Goal: Transaction & Acquisition: Download file/media

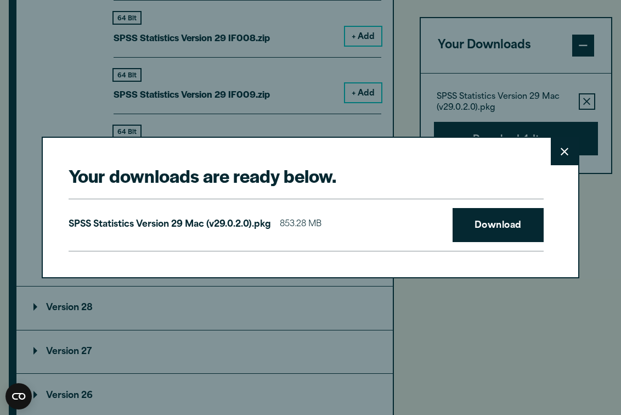
click at [558, 157] on button "Close" at bounding box center [564, 151] width 27 height 27
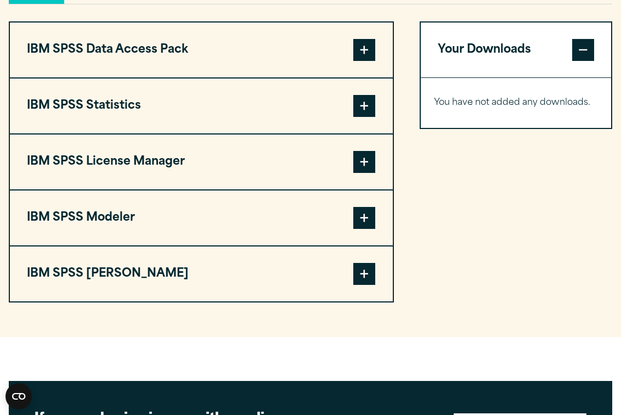
scroll to position [867, 0]
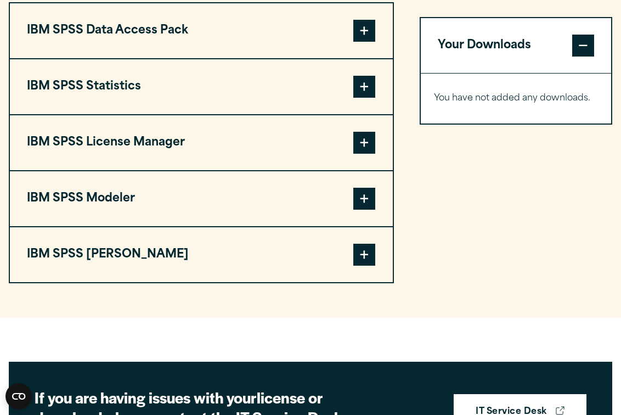
click at [321, 114] on button "IBM SPSS Statistics" at bounding box center [201, 86] width 383 height 55
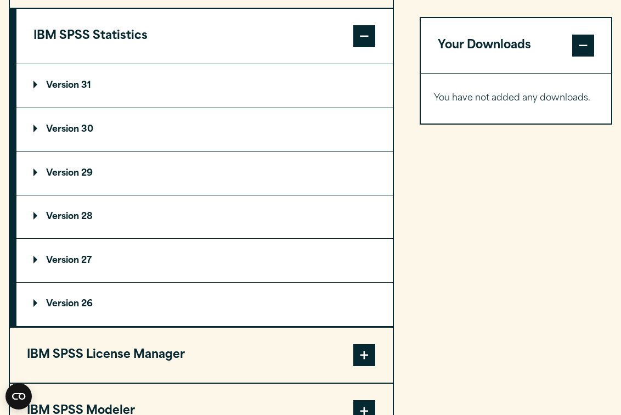
scroll to position [908, 0]
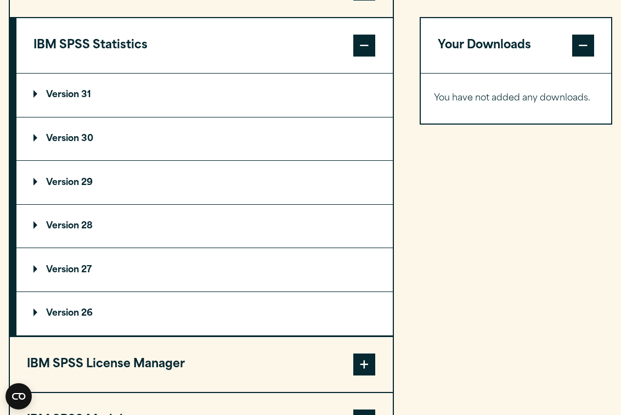
click at [69, 117] on summary "Version 31" at bounding box center [204, 94] width 376 height 43
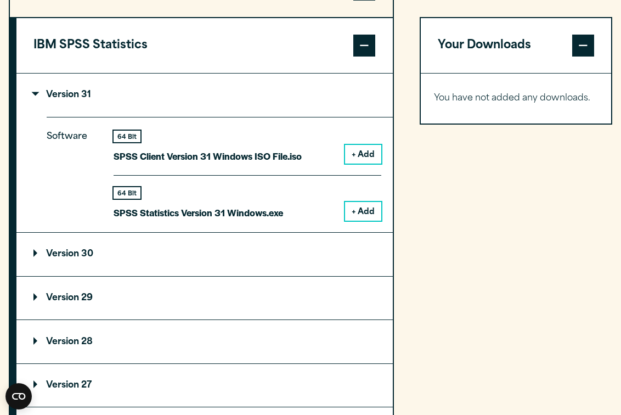
click at [69, 117] on summary "Version 31" at bounding box center [204, 94] width 376 height 43
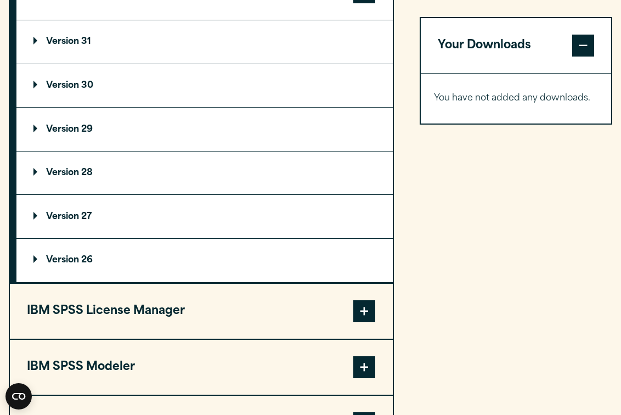
scroll to position [956, 0]
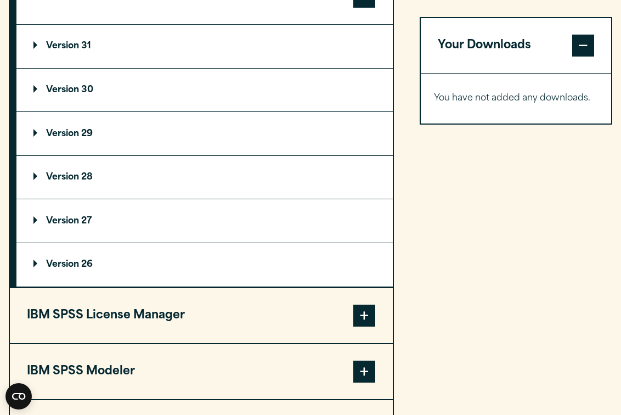
click at [81, 182] on p "Version 28" at bounding box center [62, 177] width 59 height 9
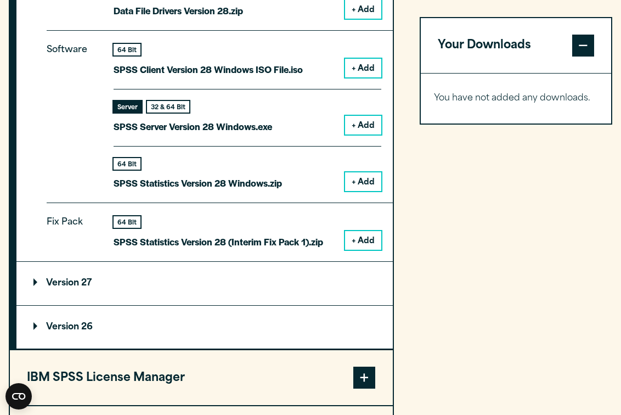
scroll to position [1186, 0]
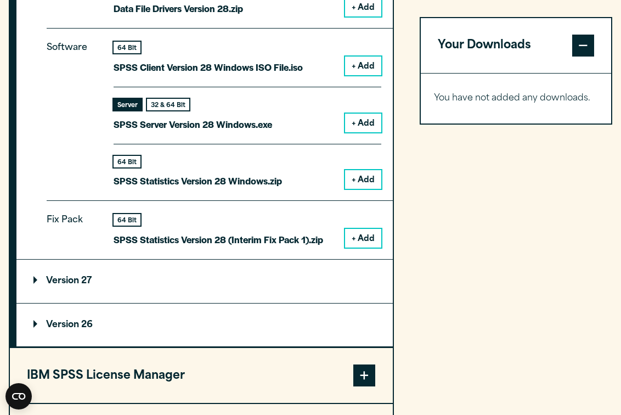
click at [73, 285] on p "Version 27" at bounding box center [62, 280] width 58 height 9
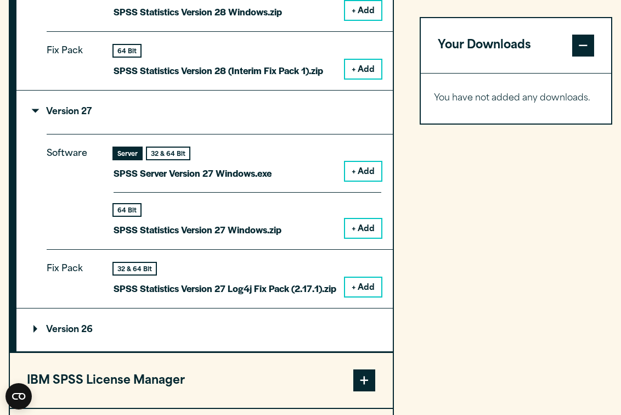
scroll to position [1354, 0]
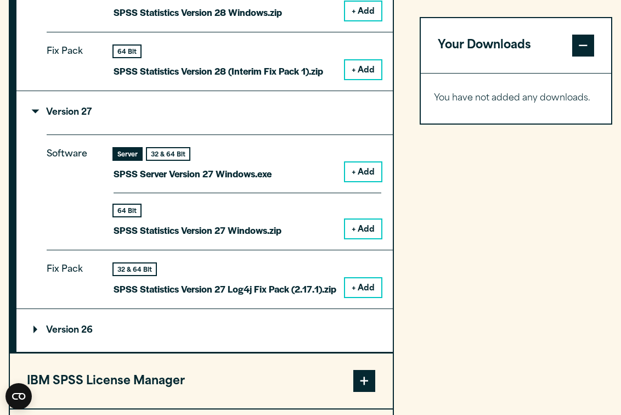
click at [82, 117] on p "Version 27" at bounding box center [62, 112] width 58 height 9
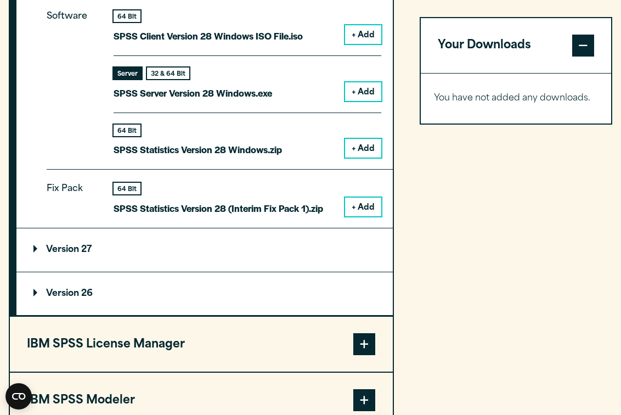
scroll to position [1237, 0]
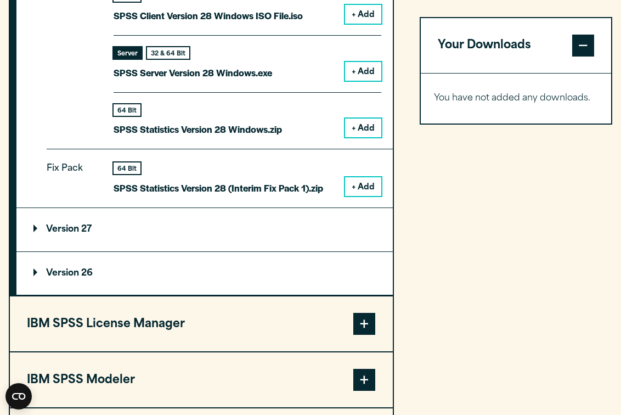
click at [60, 278] on p "Version 26" at bounding box center [62, 273] width 59 height 9
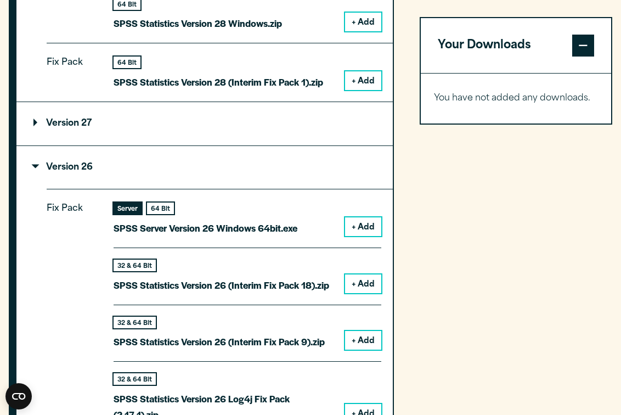
scroll to position [1320, 0]
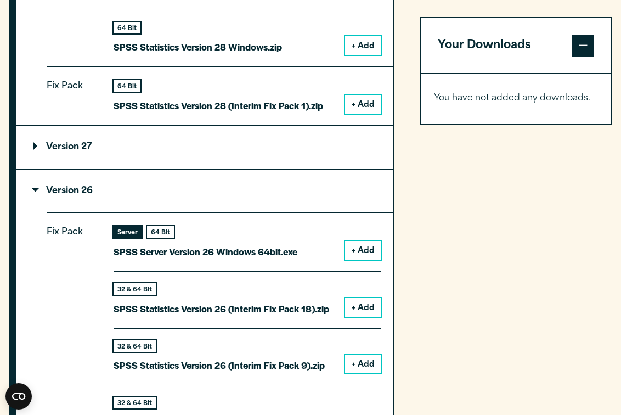
click at [63, 195] on p "Version 26" at bounding box center [62, 190] width 59 height 9
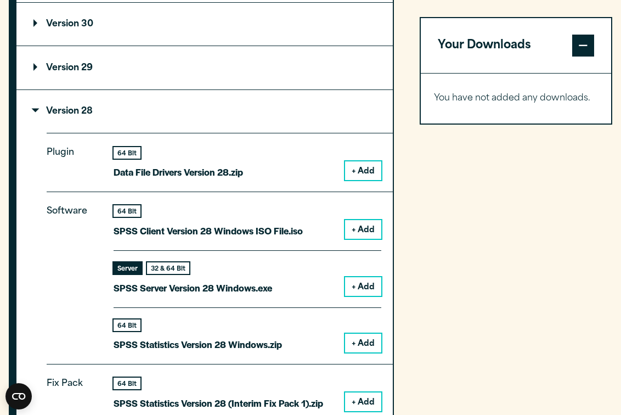
scroll to position [1029, 0]
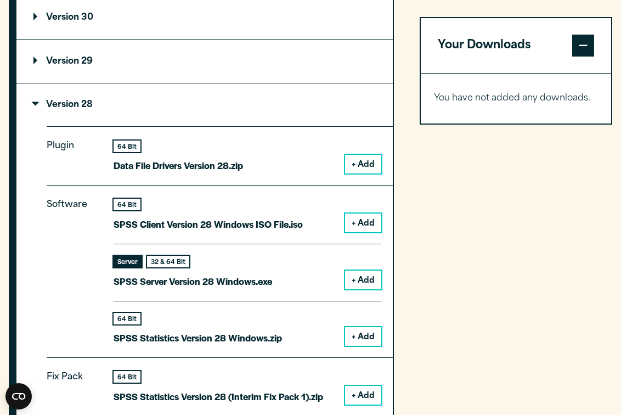
click at [369, 346] on button "+ Add" at bounding box center [363, 336] width 36 height 19
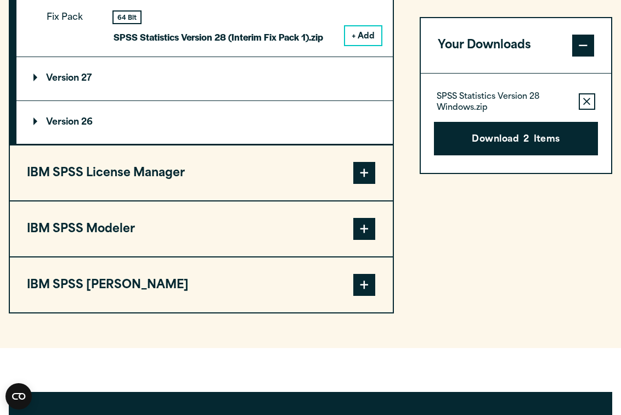
click at [365, 240] on span at bounding box center [364, 229] width 22 height 22
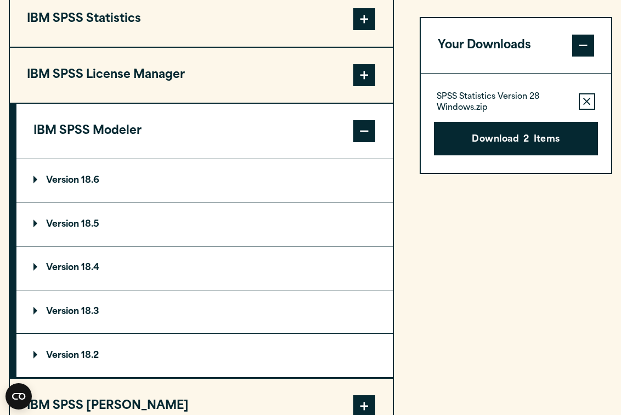
scroll to position [935, 0]
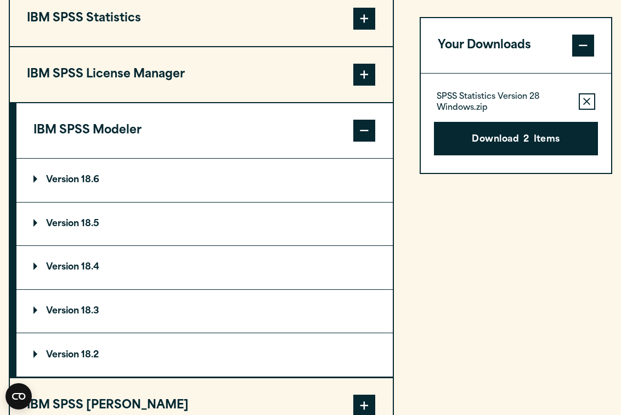
click at [368, 141] on span at bounding box center [364, 131] width 22 height 22
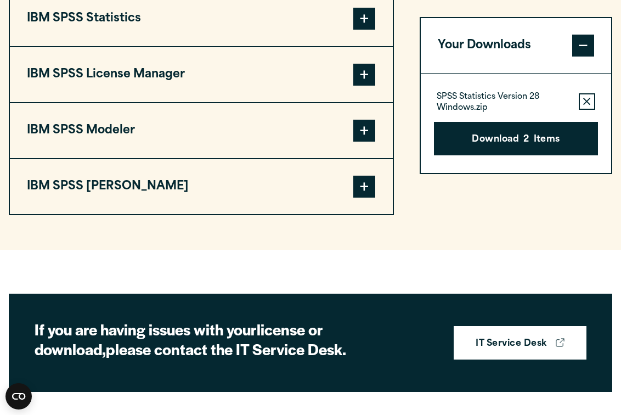
scroll to position [897, 0]
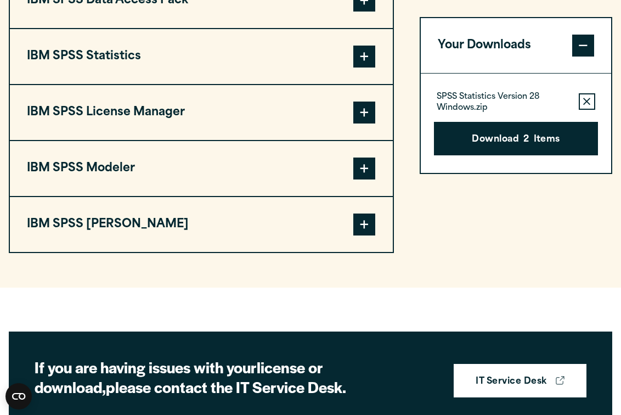
click at [356, 67] on span at bounding box center [364, 57] width 22 height 22
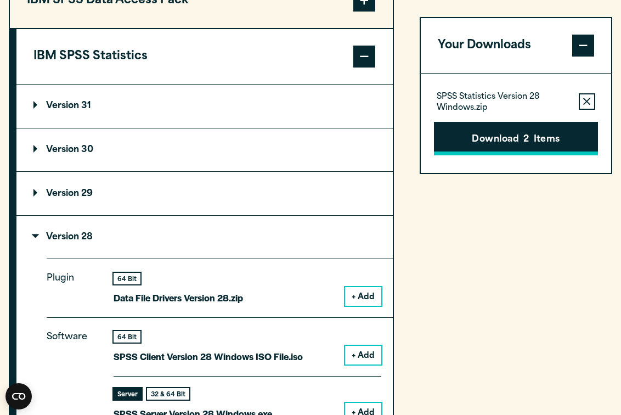
click at [541, 140] on button "Download 2 Items" at bounding box center [516, 139] width 164 height 34
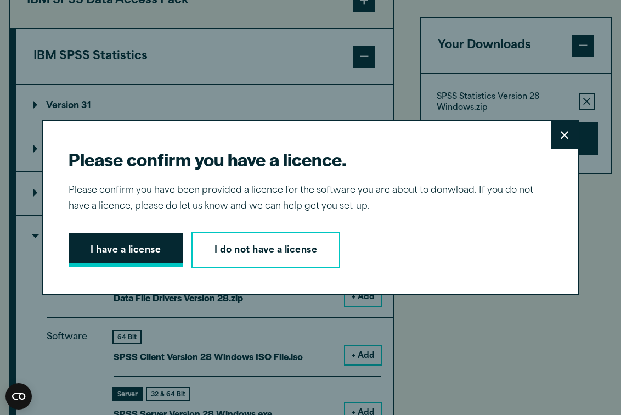
click at [153, 251] on button "I have a license" at bounding box center [126, 250] width 114 height 34
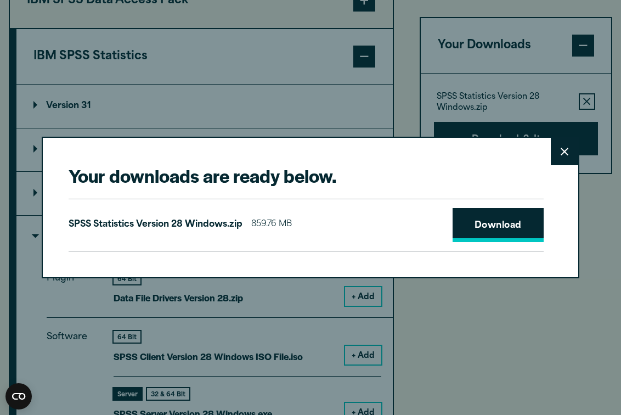
click at [507, 227] on link "Download" at bounding box center [497, 225] width 91 height 34
click at [563, 151] on icon at bounding box center [564, 152] width 8 height 8
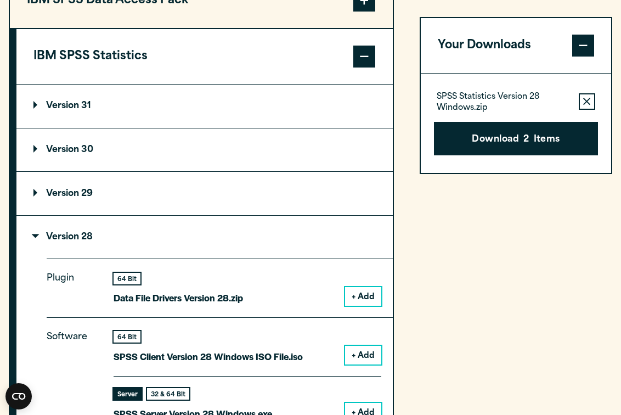
click at [149, 128] on summary "Version 31" at bounding box center [204, 105] width 376 height 43
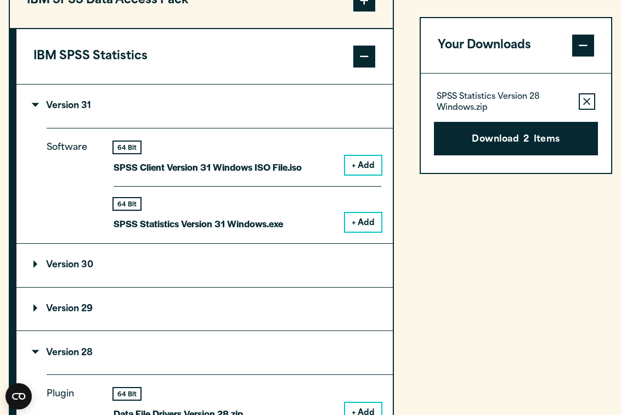
click at [374, 231] on button "+ Add" at bounding box center [363, 222] width 36 height 19
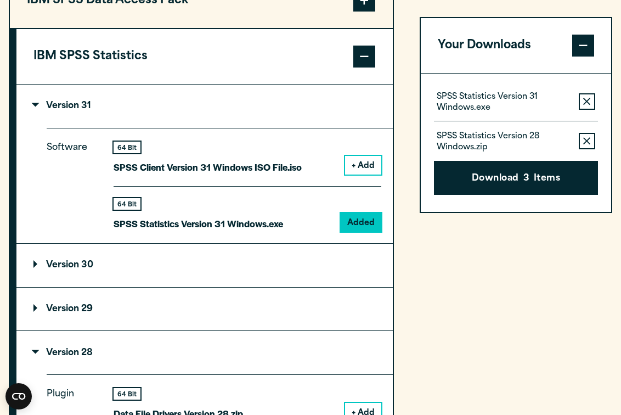
click at [583, 143] on icon "button" at bounding box center [586, 141] width 7 height 8
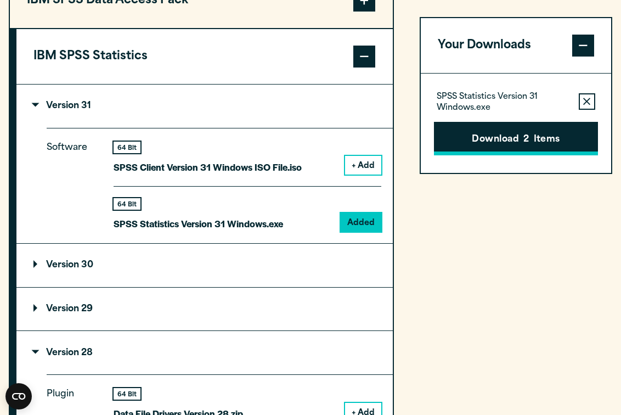
click at [543, 139] on button "Download 2 Items" at bounding box center [516, 139] width 164 height 34
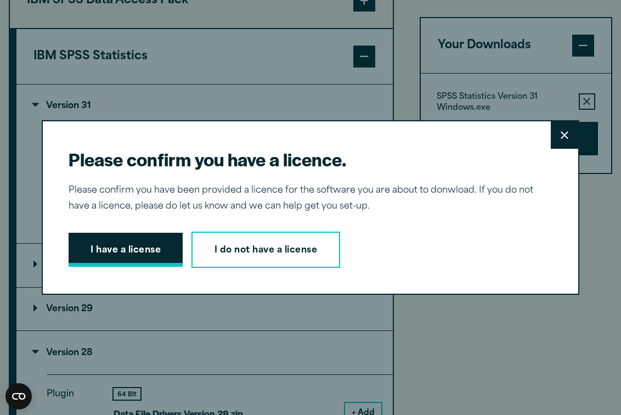
click at [138, 251] on button "I have a license" at bounding box center [126, 250] width 114 height 34
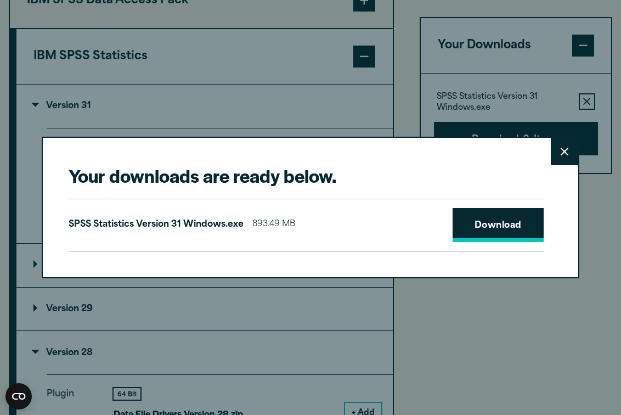
click at [479, 222] on link "Download" at bounding box center [497, 225] width 91 height 34
click at [494, 212] on link "Download" at bounding box center [497, 225] width 91 height 34
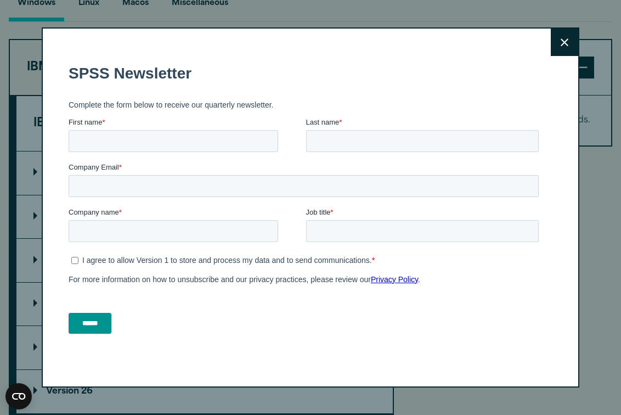
click at [555, 52] on button "Close" at bounding box center [564, 42] width 27 height 27
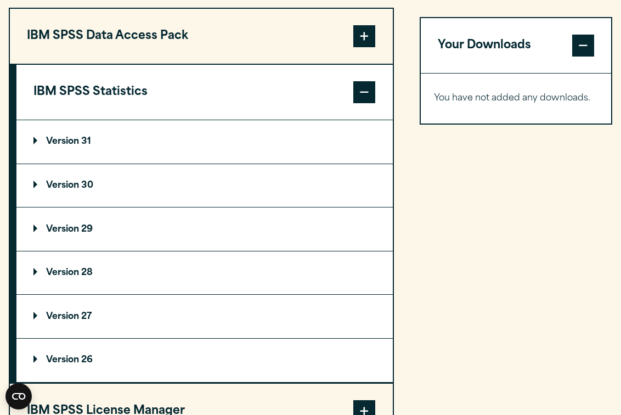
scroll to position [862, 0]
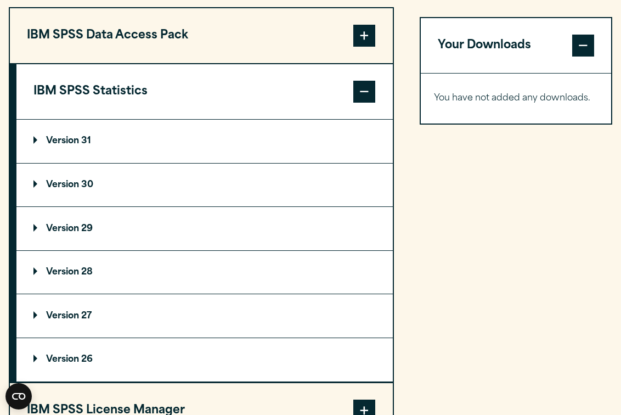
click at [78, 145] on p "Version 31" at bounding box center [62, 141] width 58 height 9
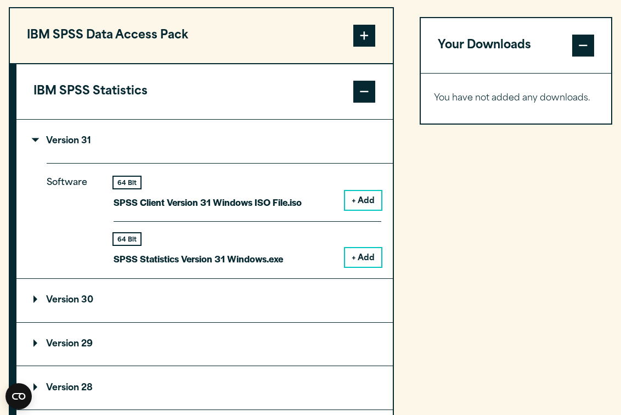
click at [348, 267] on button "+ Add" at bounding box center [363, 257] width 36 height 19
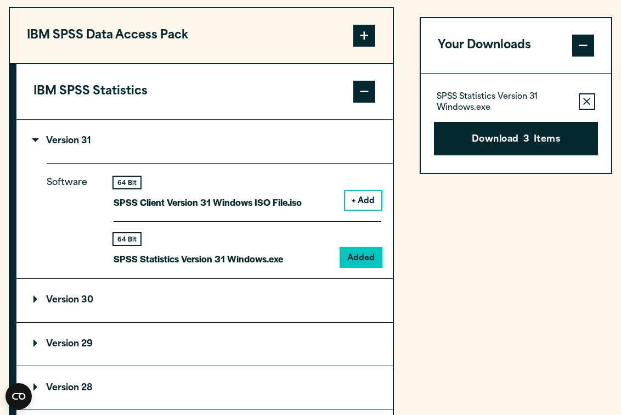
click at [545, 69] on button "Your Downloads" at bounding box center [516, 45] width 190 height 55
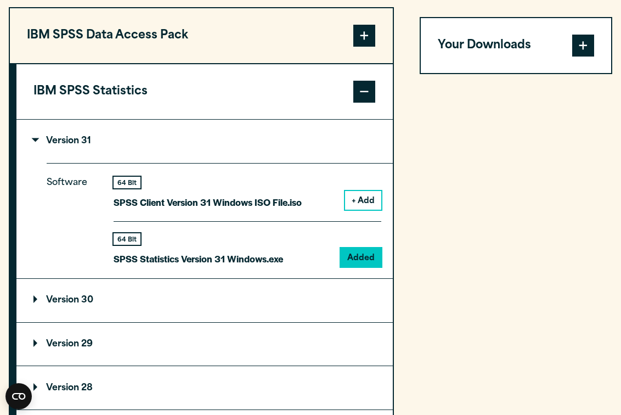
click at [509, 69] on button "Your Downloads" at bounding box center [516, 45] width 190 height 55
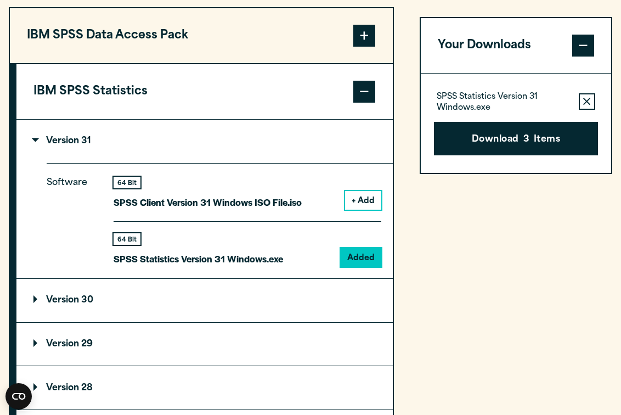
click at [509, 69] on button "Your Downloads" at bounding box center [516, 45] width 190 height 55
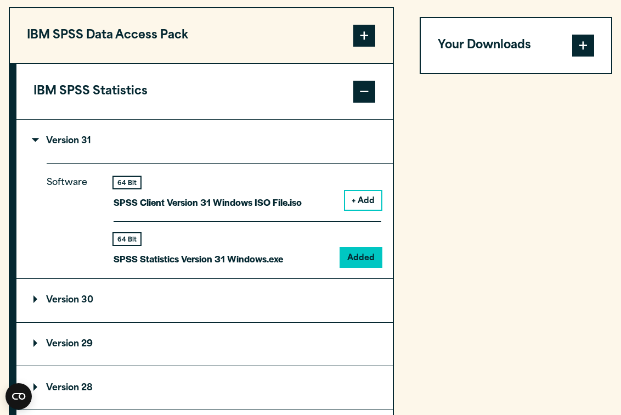
click at [509, 69] on button "Your Downloads" at bounding box center [516, 45] width 190 height 55
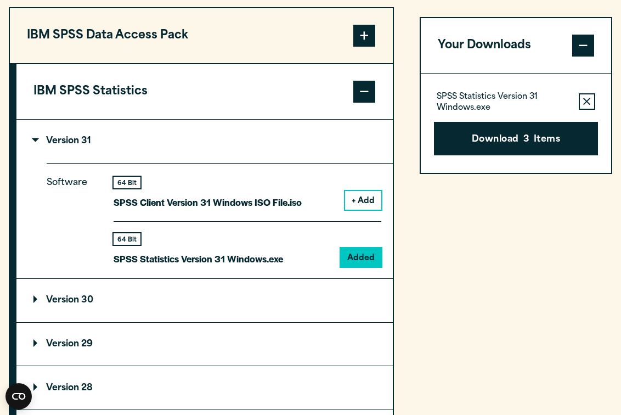
click at [509, 69] on button "Your Downloads" at bounding box center [516, 45] width 190 height 55
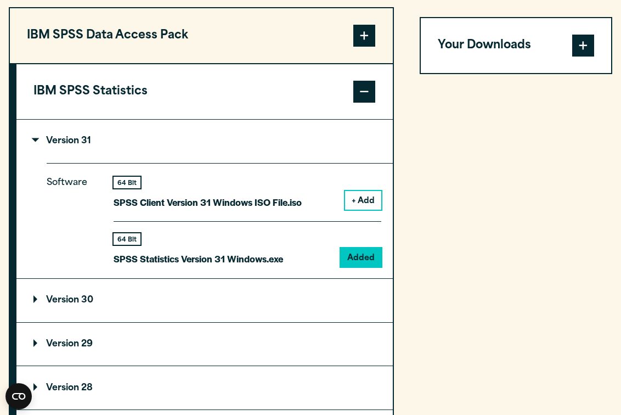
click at [505, 73] on button "Your Downloads" at bounding box center [516, 45] width 190 height 55
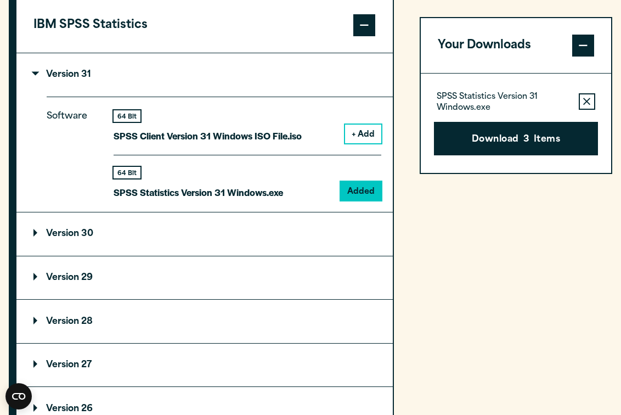
scroll to position [962, 0]
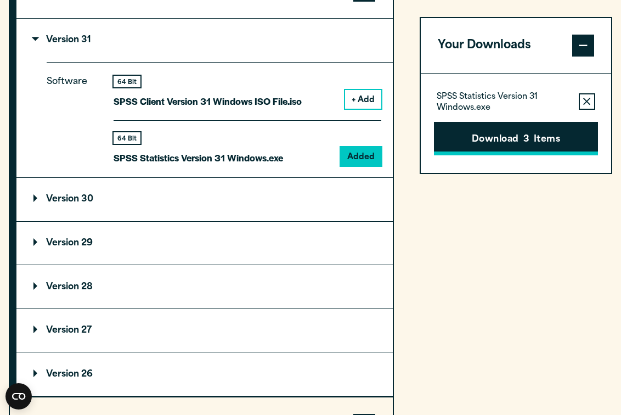
click at [483, 131] on button "Download 3 Items" at bounding box center [516, 139] width 164 height 34
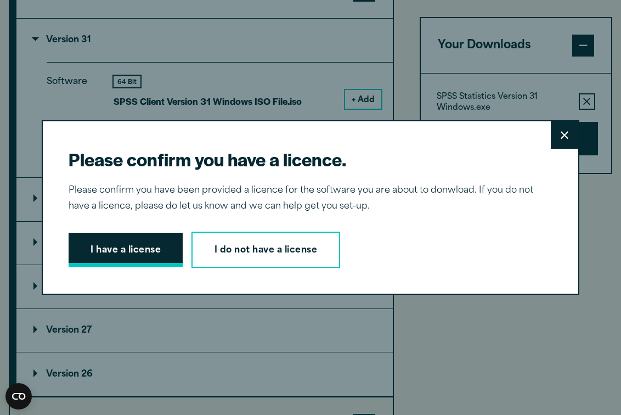
click at [122, 242] on button "I have a license" at bounding box center [126, 250] width 114 height 34
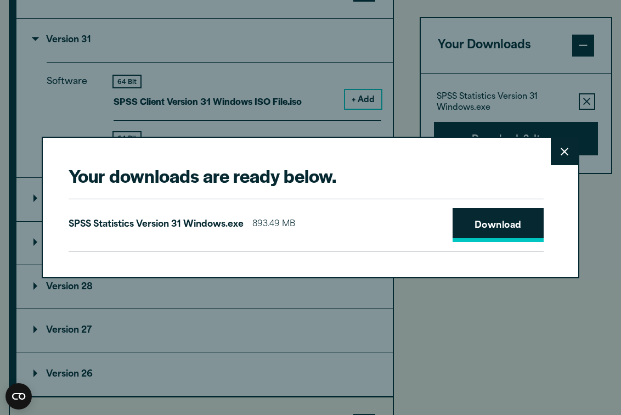
click at [497, 219] on link "Download" at bounding box center [497, 225] width 91 height 34
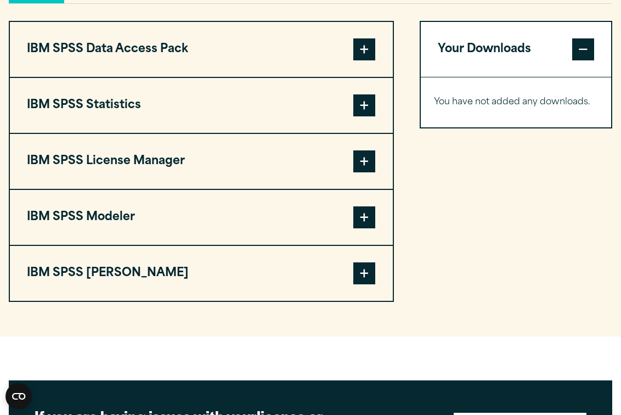
scroll to position [898, 0]
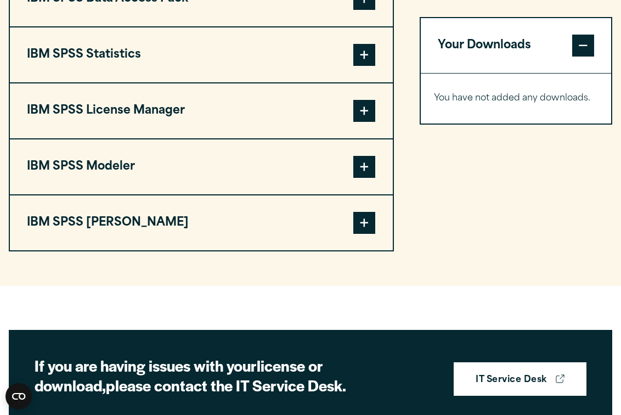
click at [282, 82] on button "IBM SPSS Statistics" at bounding box center [201, 54] width 383 height 55
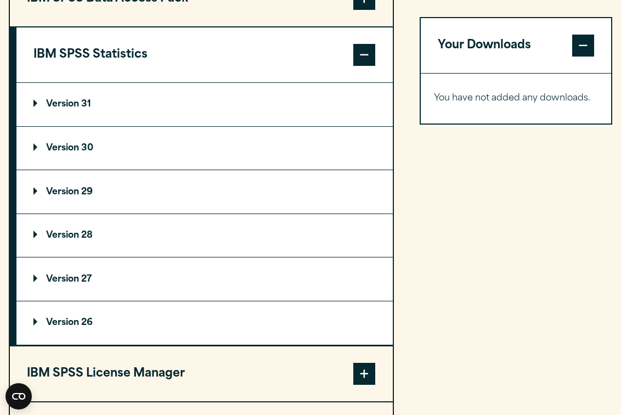
click at [208, 126] on summary "Version 31" at bounding box center [204, 104] width 376 height 43
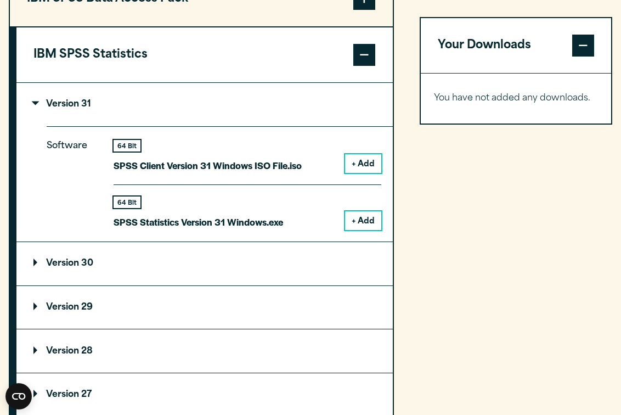
click at [361, 230] on button "+ Add" at bounding box center [363, 220] width 36 height 19
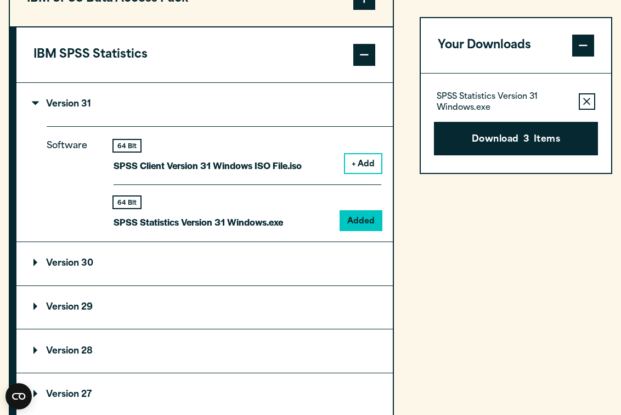
click at [584, 103] on icon "button" at bounding box center [586, 102] width 7 height 8
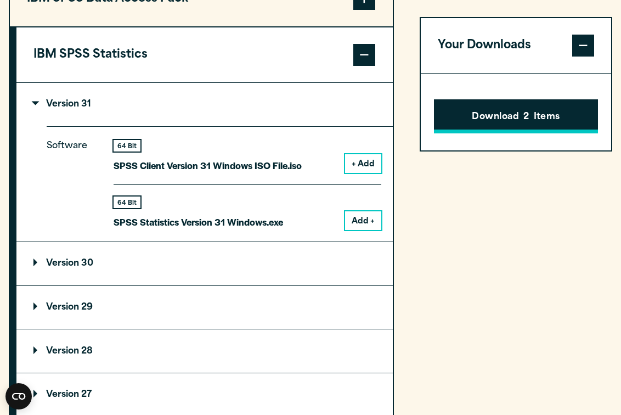
click at [554, 119] on button "Download 2 Items" at bounding box center [516, 117] width 164 height 34
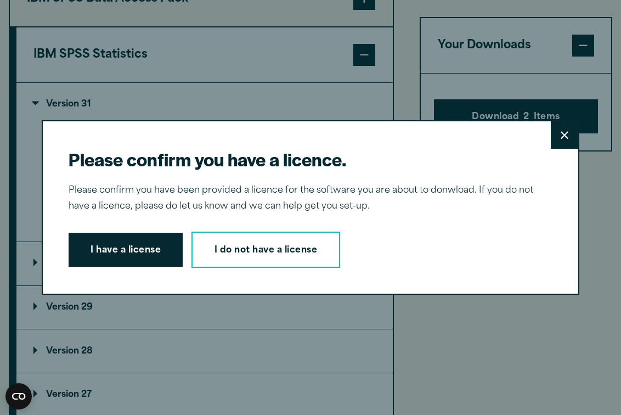
click at [559, 135] on button "Close" at bounding box center [564, 134] width 27 height 27
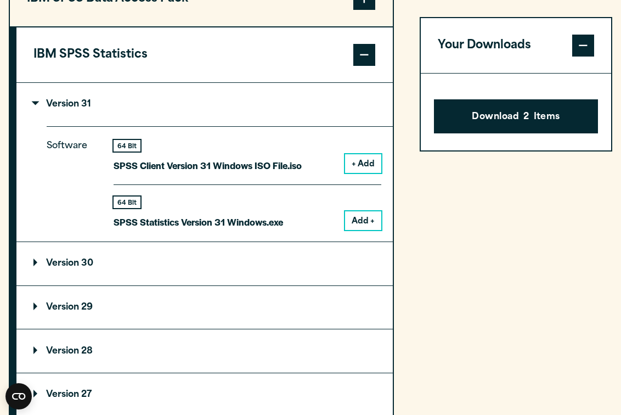
click at [596, 46] on div "Please confirm you have a licence. Close Please confirm you have been provided …" at bounding box center [310, 207] width 621 height 415
click at [583, 46] on span at bounding box center [583, 46] width 22 height 22
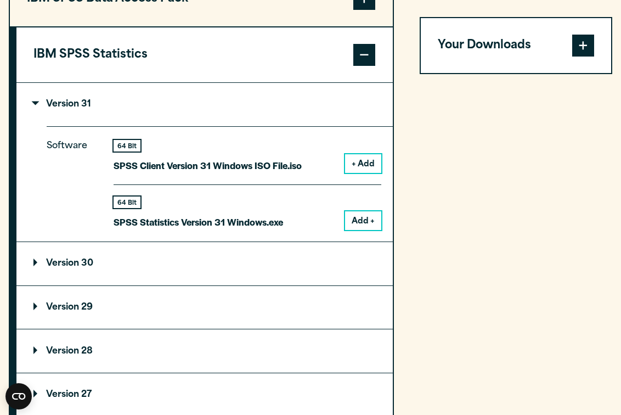
click at [583, 46] on span at bounding box center [583, 46] width 22 height 22
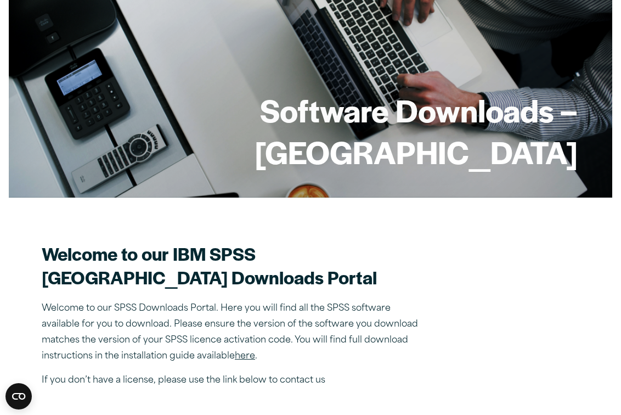
scroll to position [0, 0]
